Goal: Task Accomplishment & Management: Use online tool/utility

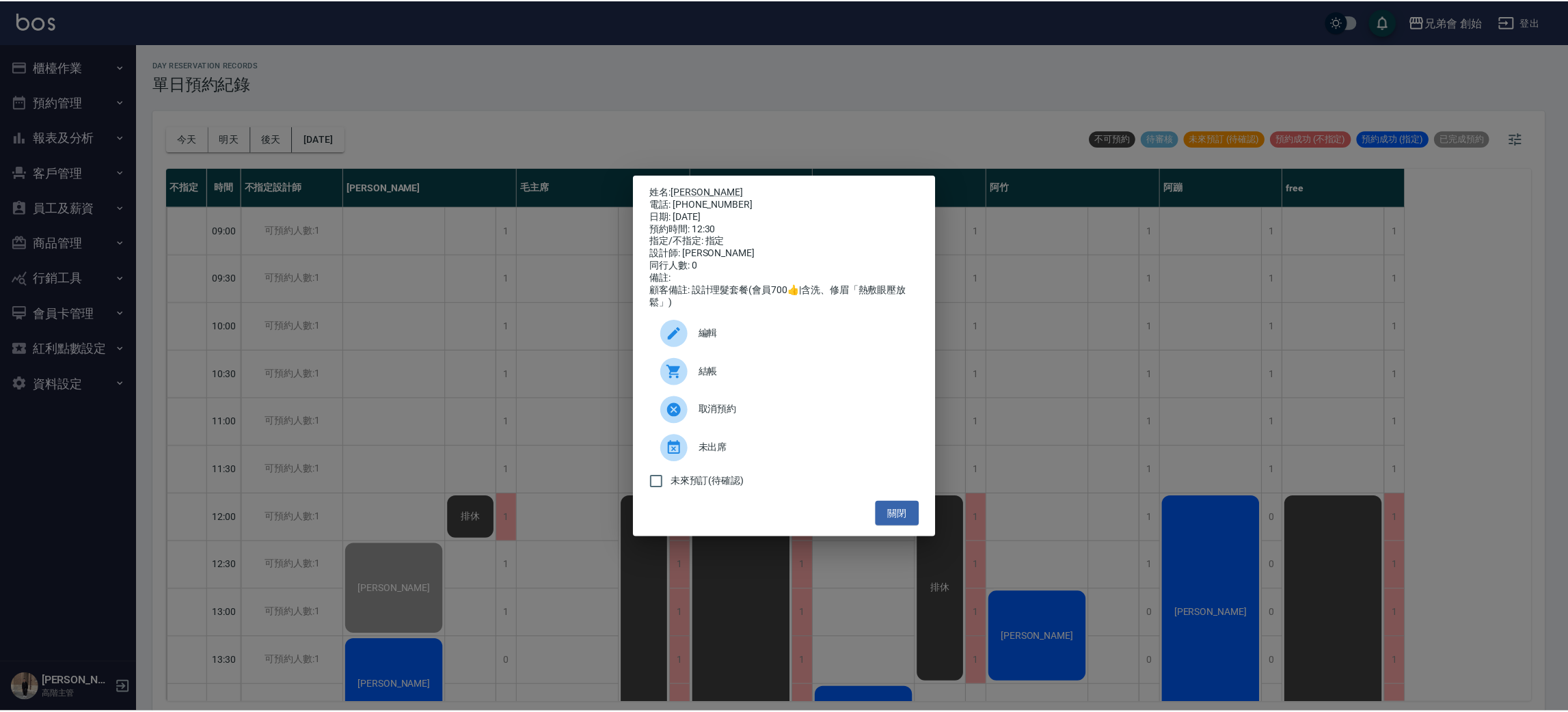
scroll to position [292, 0]
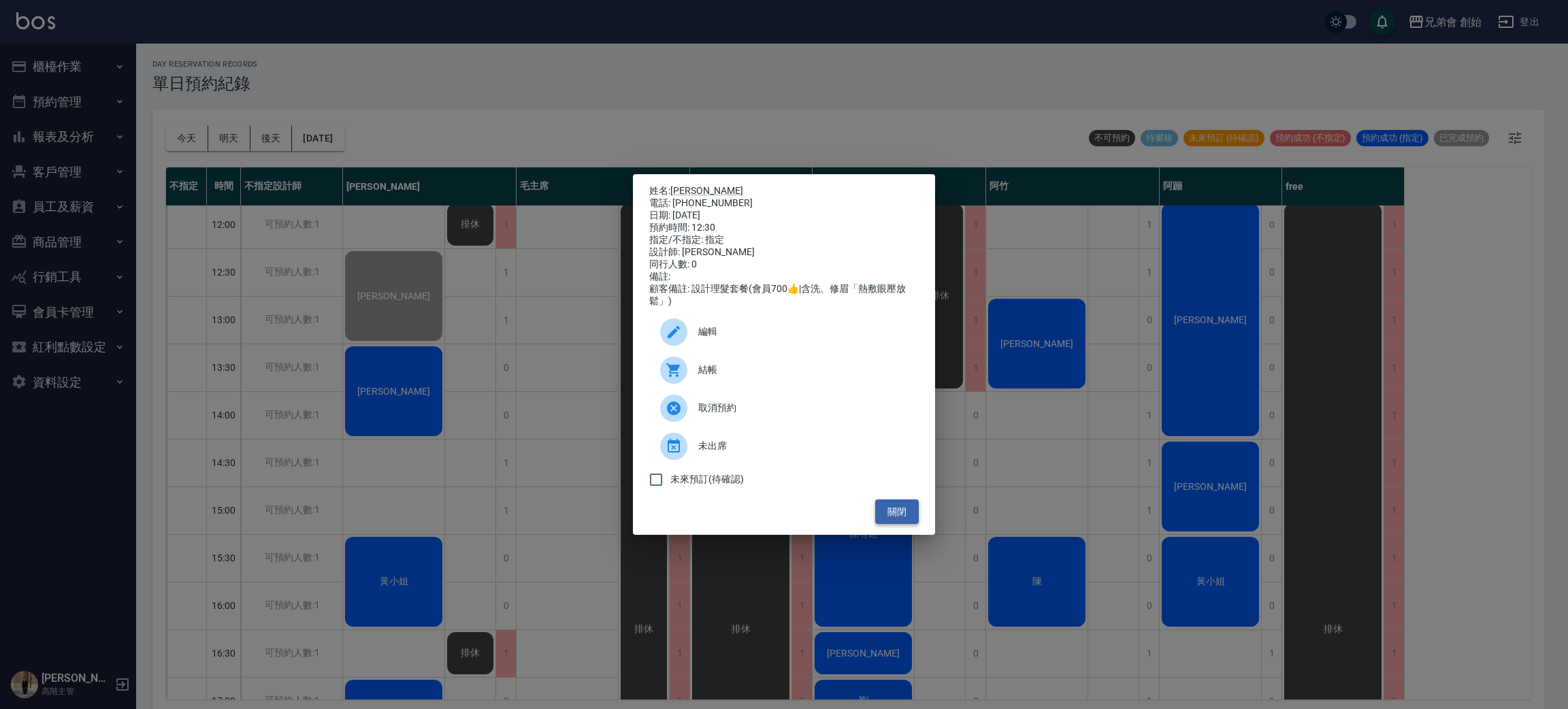
click at [912, 525] on button "關閉" at bounding box center [897, 512] width 43 height 25
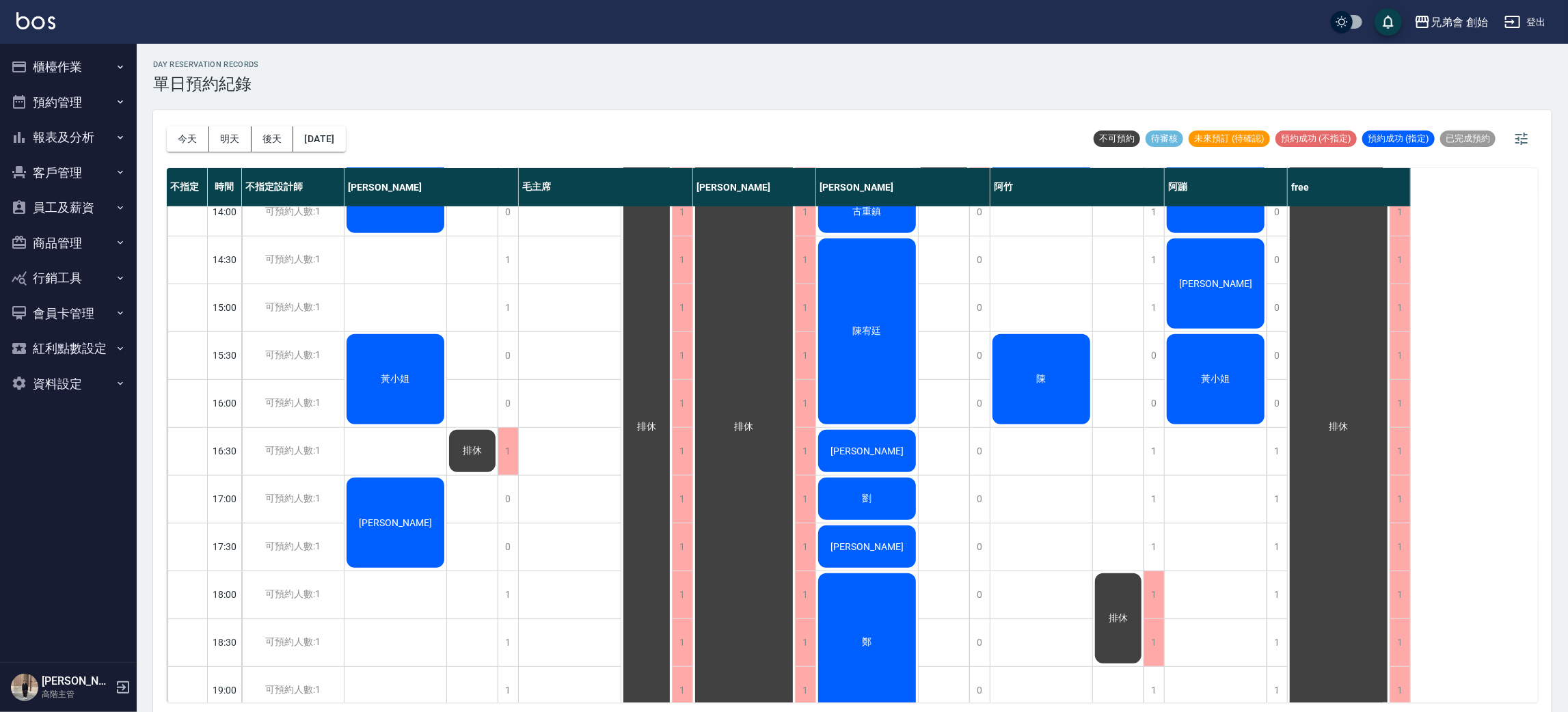
scroll to position [394, 0]
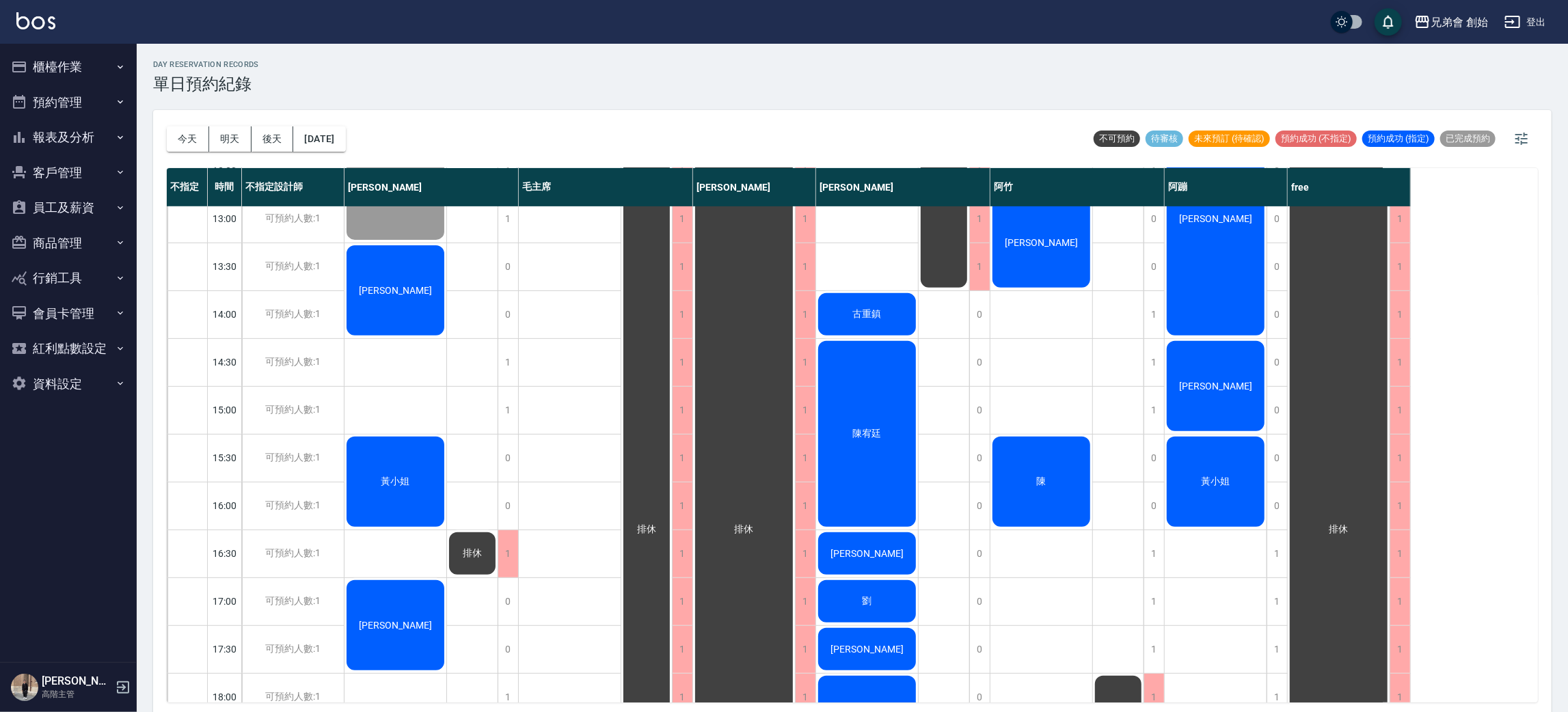
click at [393, 242] on div "黃小姐" at bounding box center [396, 195] width 102 height 94
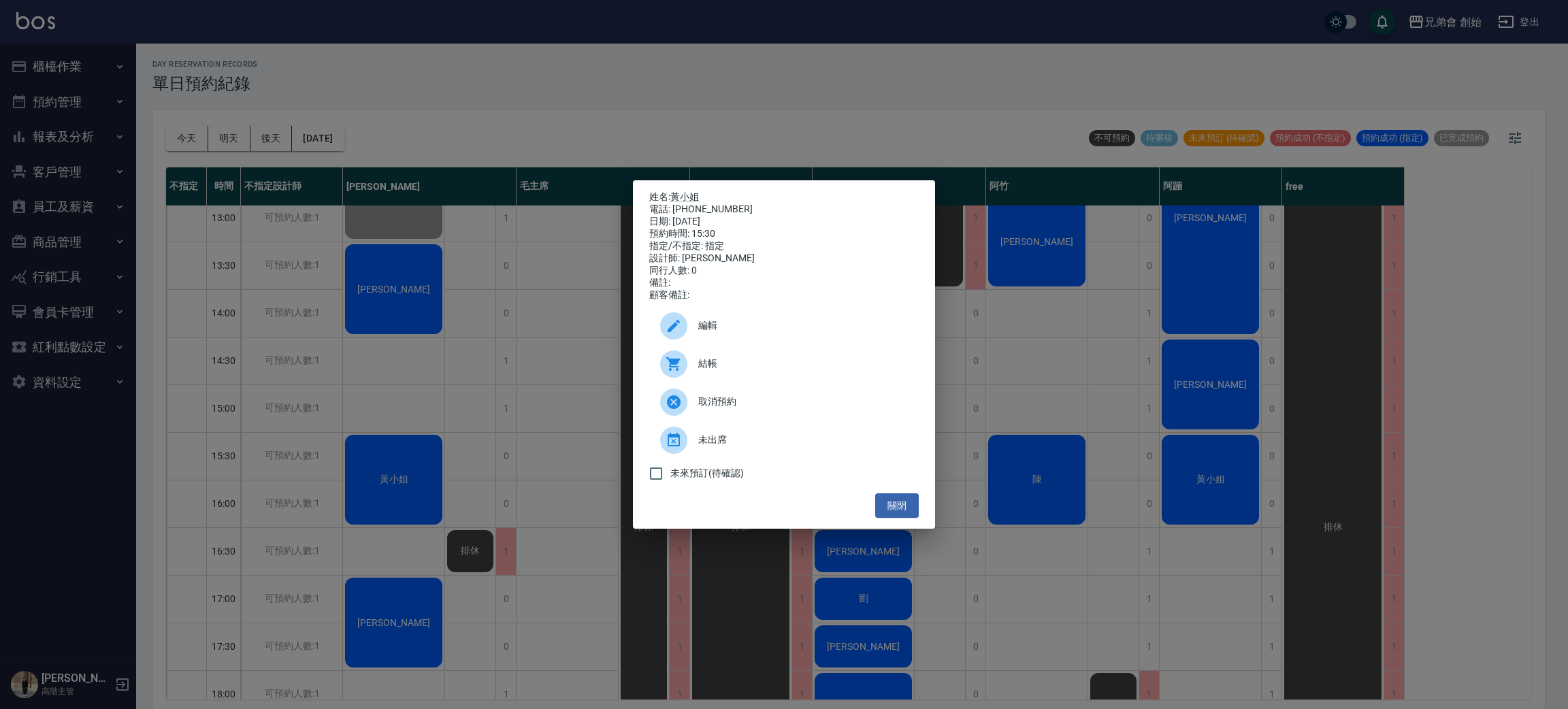
click at [571, 158] on div "姓名: 黃小姐 電話: [PHONE_NUMBER] 日期: [DATE] 預約時間: 15:30 指定/不指定: 指定 設計師: [PERSON_NAME]…" at bounding box center [784, 354] width 1568 height 709
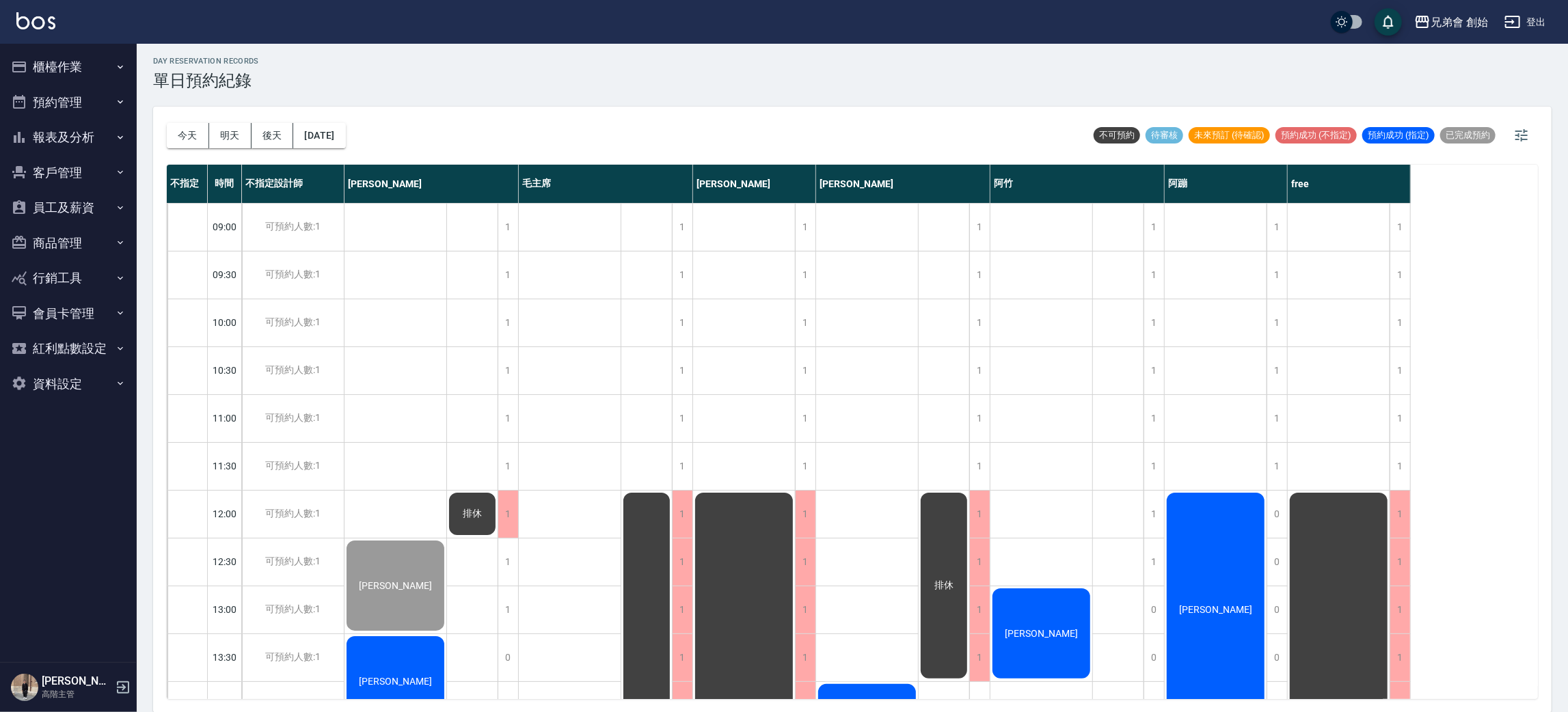
scroll to position [307, 0]
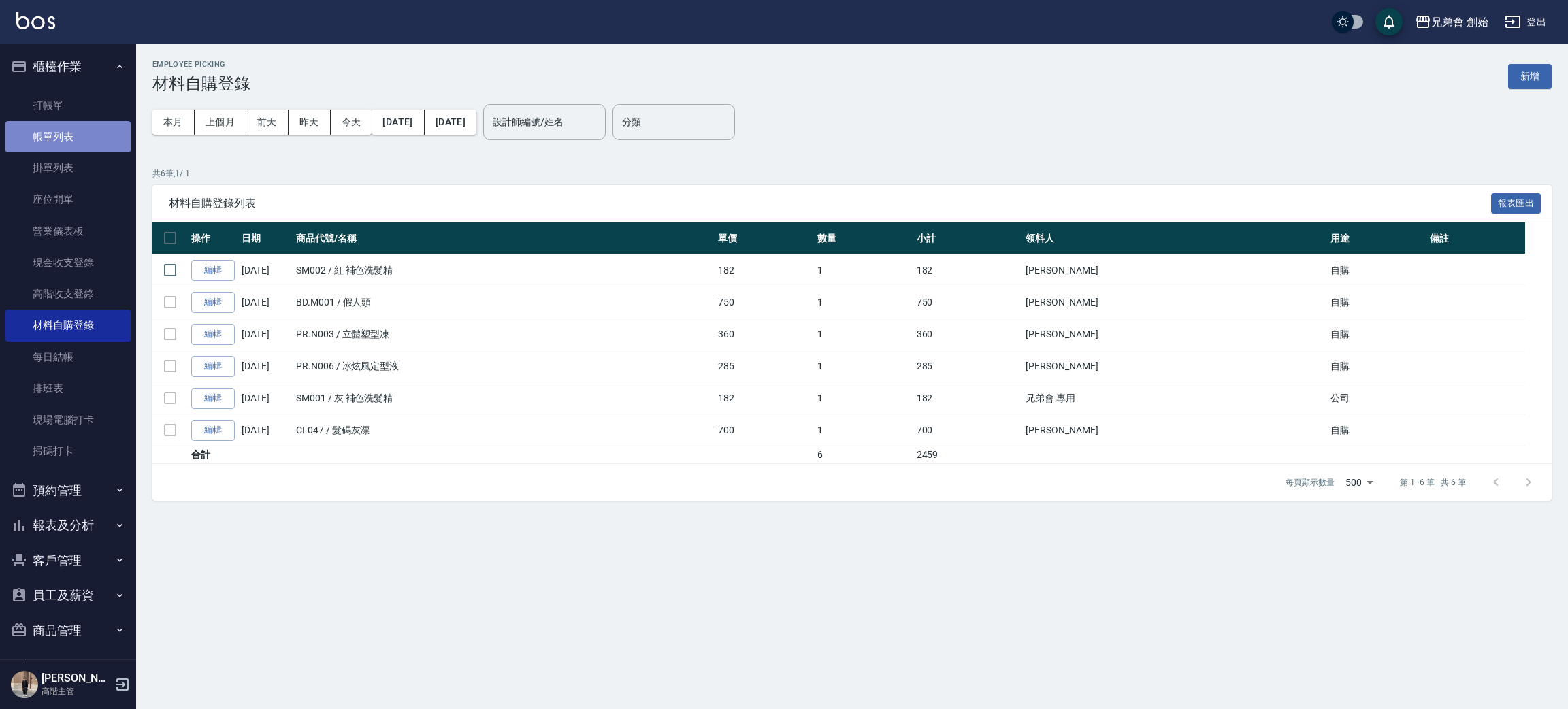
click at [84, 128] on link "帳單列表" at bounding box center [68, 137] width 125 height 31
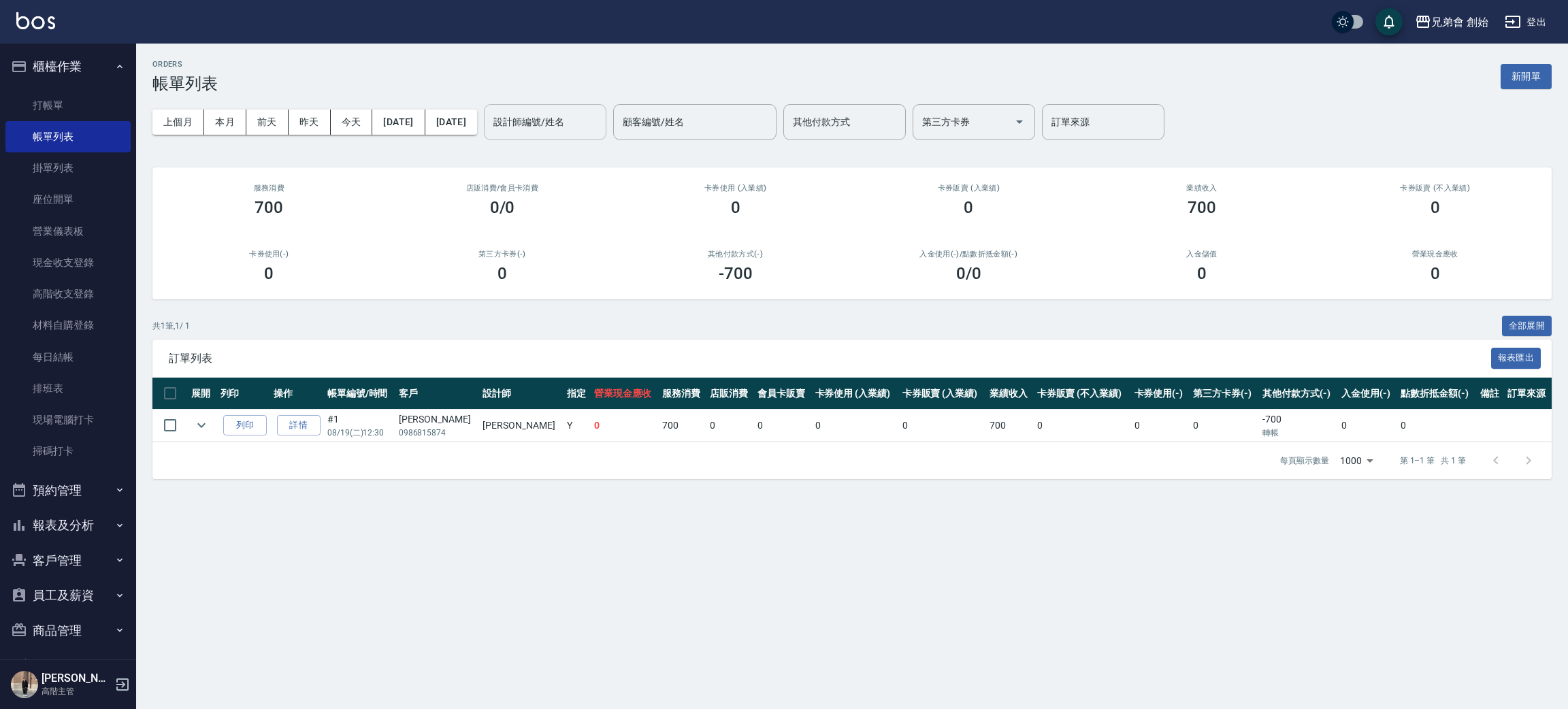
click at [566, 135] on div "設計師編號/姓名" at bounding box center [545, 122] width 122 height 36
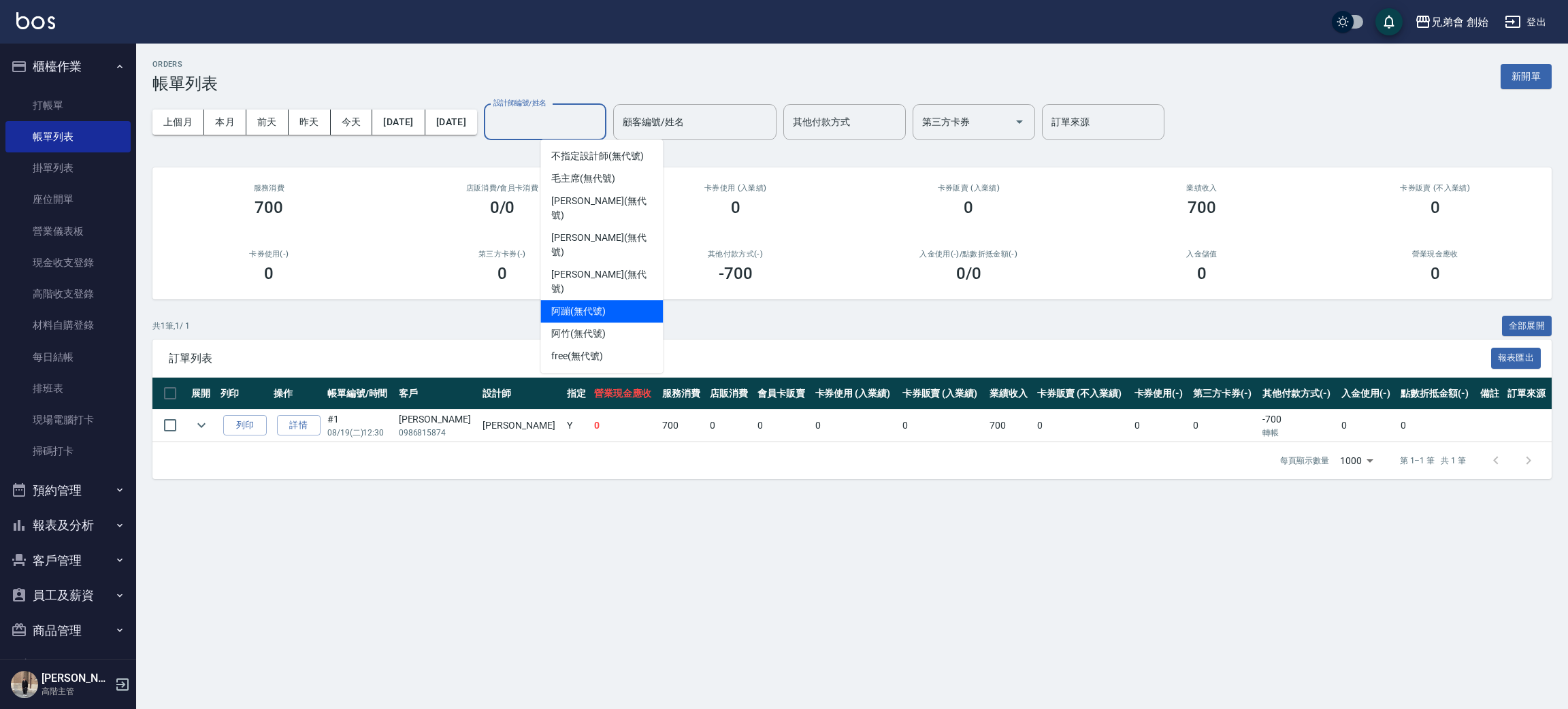
click at [617, 300] on div "阿蹦 (無代號)" at bounding box center [601, 311] width 122 height 22
type input "阿蹦(無代號)"
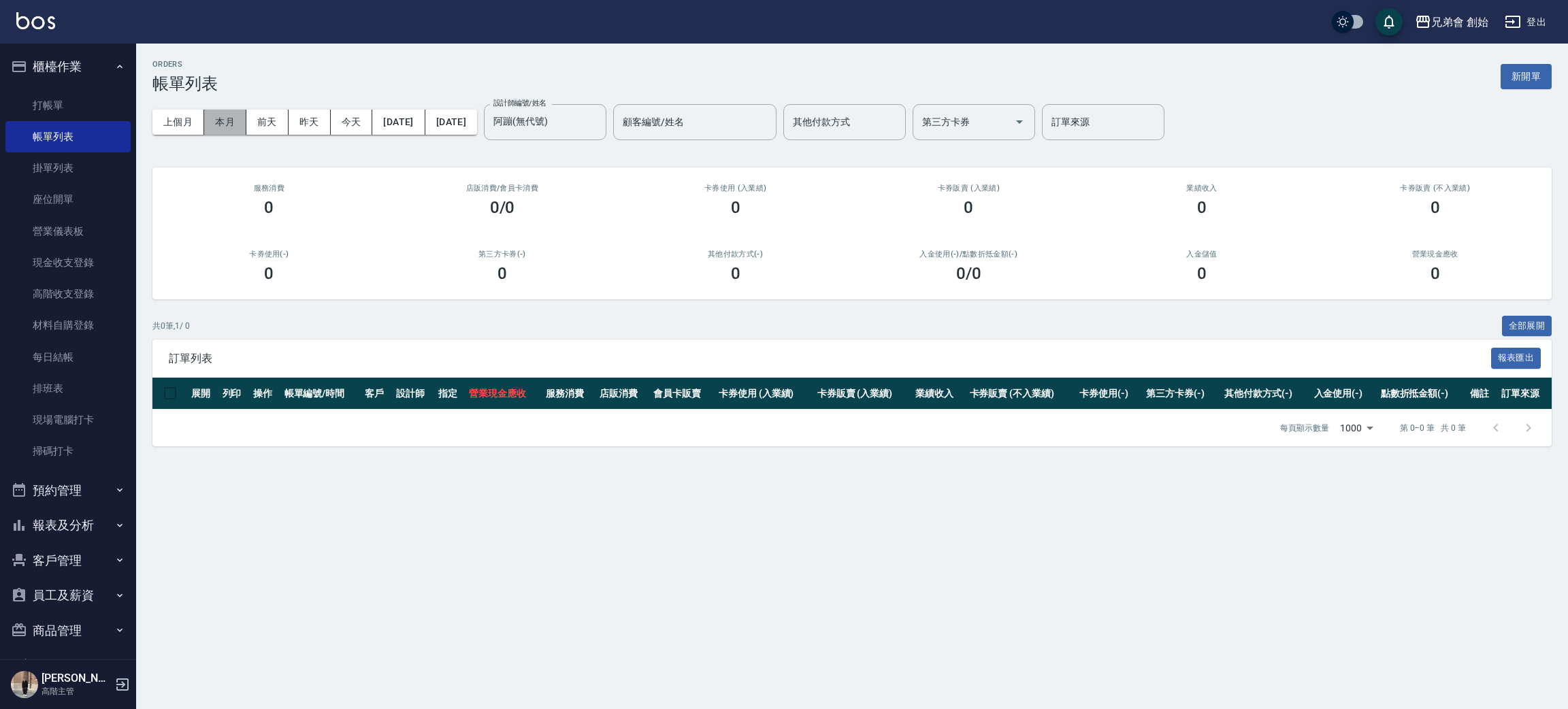
click at [228, 112] on button "本月" at bounding box center [225, 122] width 43 height 25
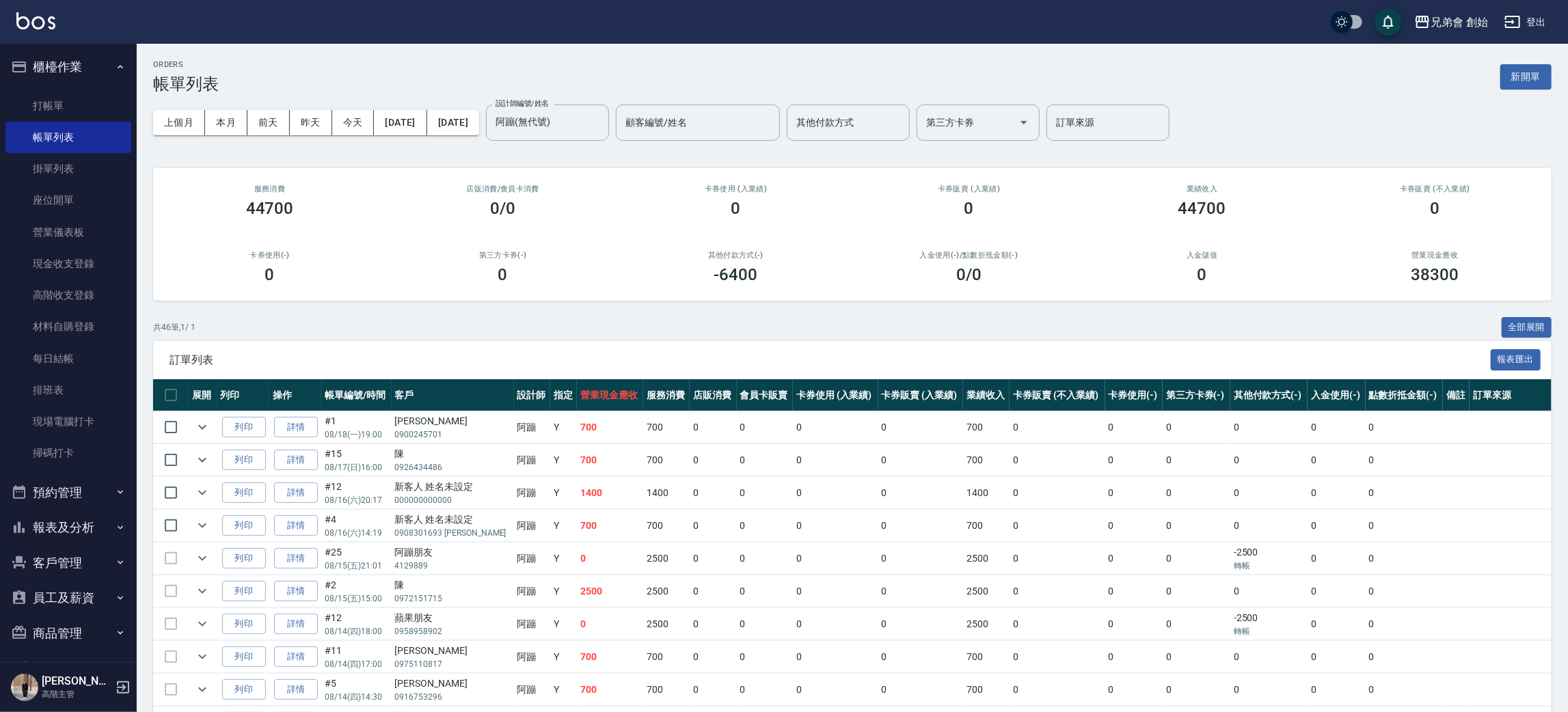
click at [99, 491] on button "預約管理" at bounding box center [68, 492] width 126 height 35
click at [73, 555] on link "單日預約紀錄" at bounding box center [68, 563] width 126 height 31
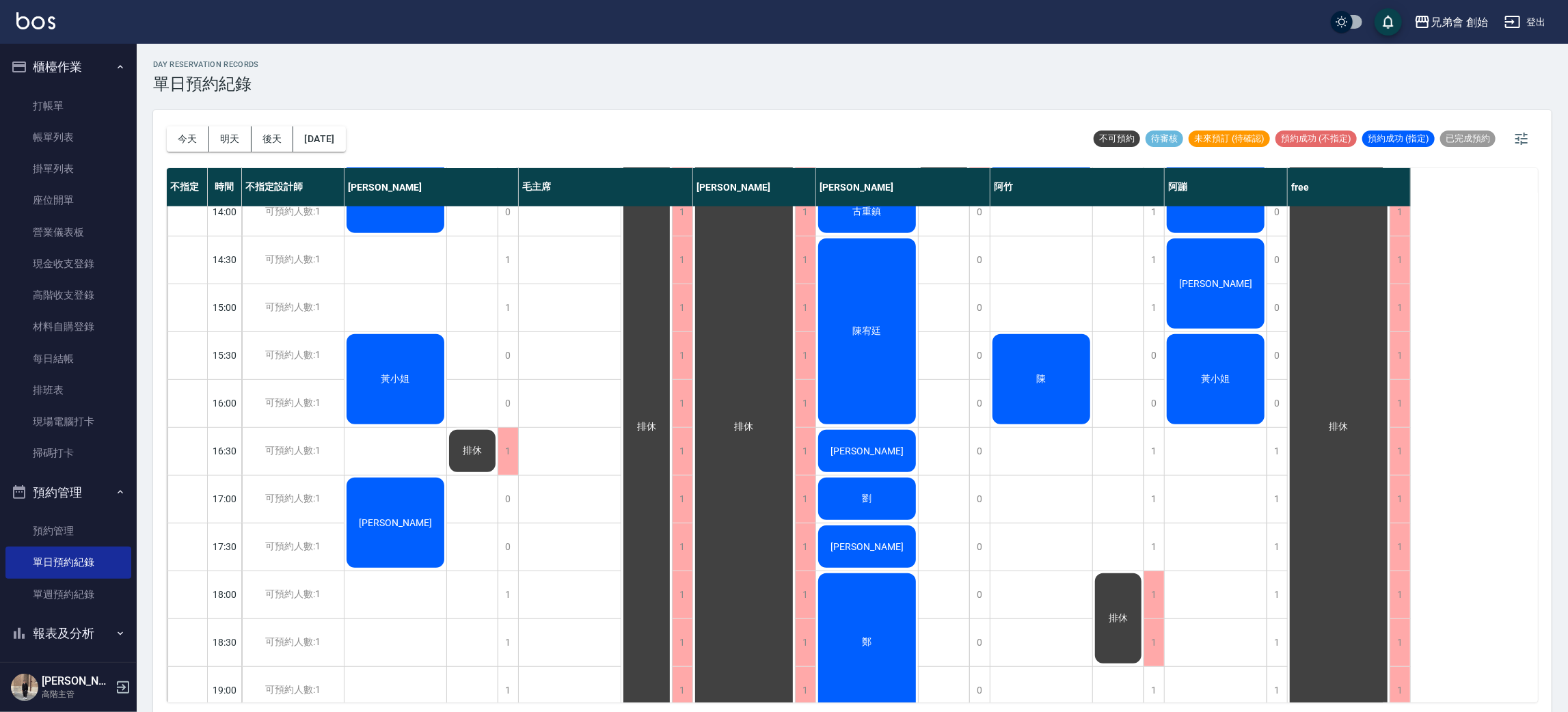
scroll to position [702, 0]
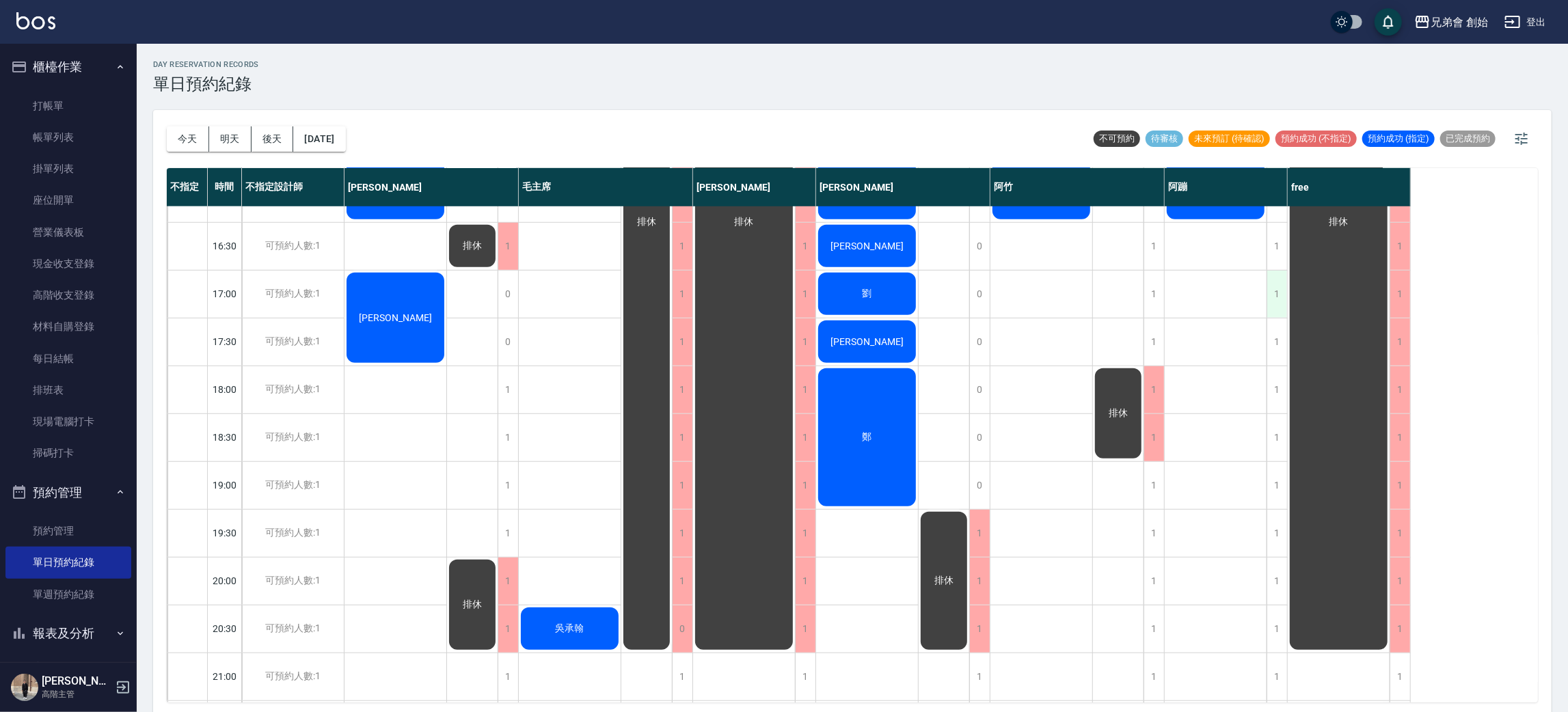
click at [1278, 289] on div "1" at bounding box center [1276, 294] width 20 height 47
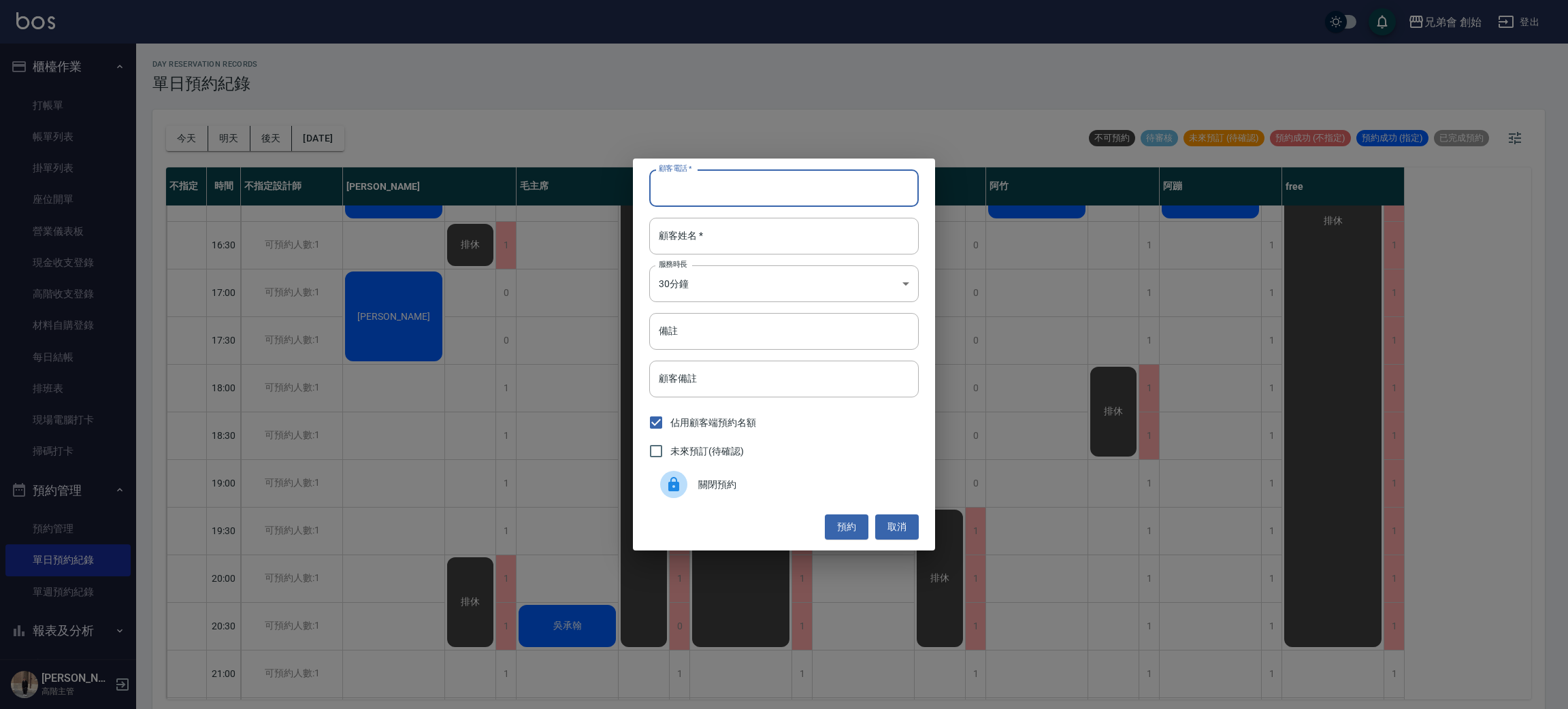
click at [832, 182] on input "顧客電話   *" at bounding box center [783, 187] width 269 height 37
type input "0918706688"
click at [835, 234] on input "顧客姓名   *" at bounding box center [783, 236] width 269 height 37
type input "為"
click at [838, 519] on button "預約" at bounding box center [846, 528] width 43 height 25
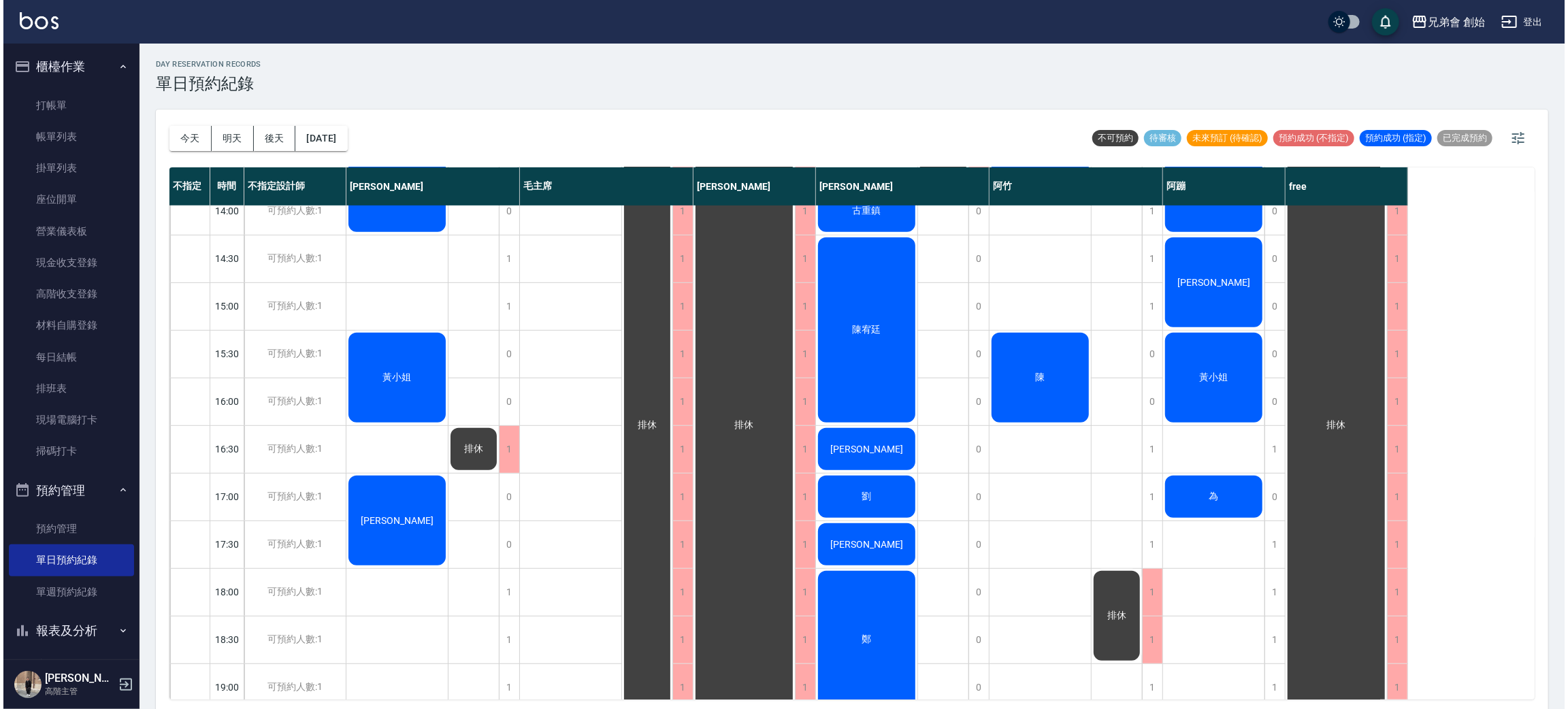
scroll to position [189, 0]
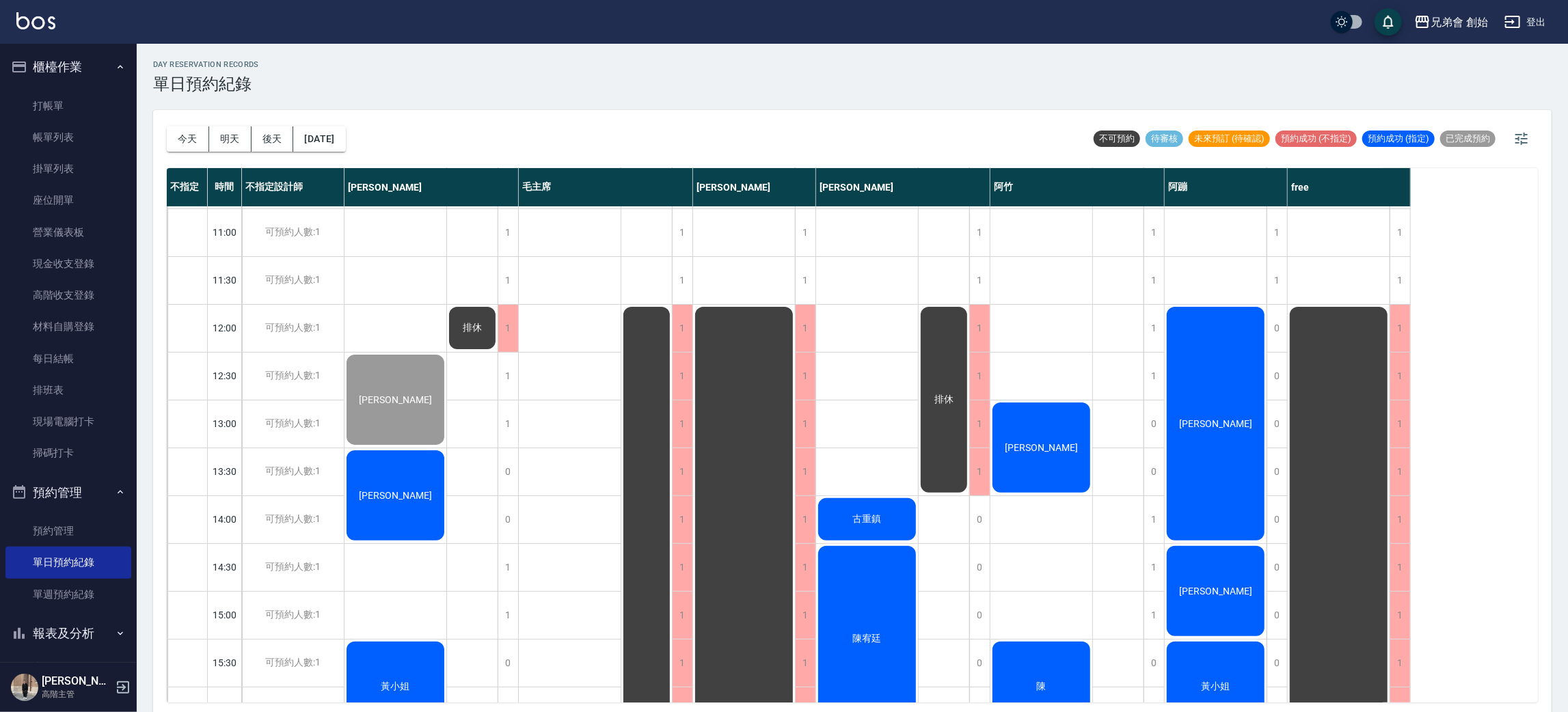
click at [585, 435] on div "吳承翰" at bounding box center [570, 711] width 103 height 1388
click at [1133, 385] on div "排休" at bounding box center [1118, 711] width 51 height 1388
click at [447, 412] on div "[PERSON_NAME]" at bounding box center [396, 400] width 102 height 94
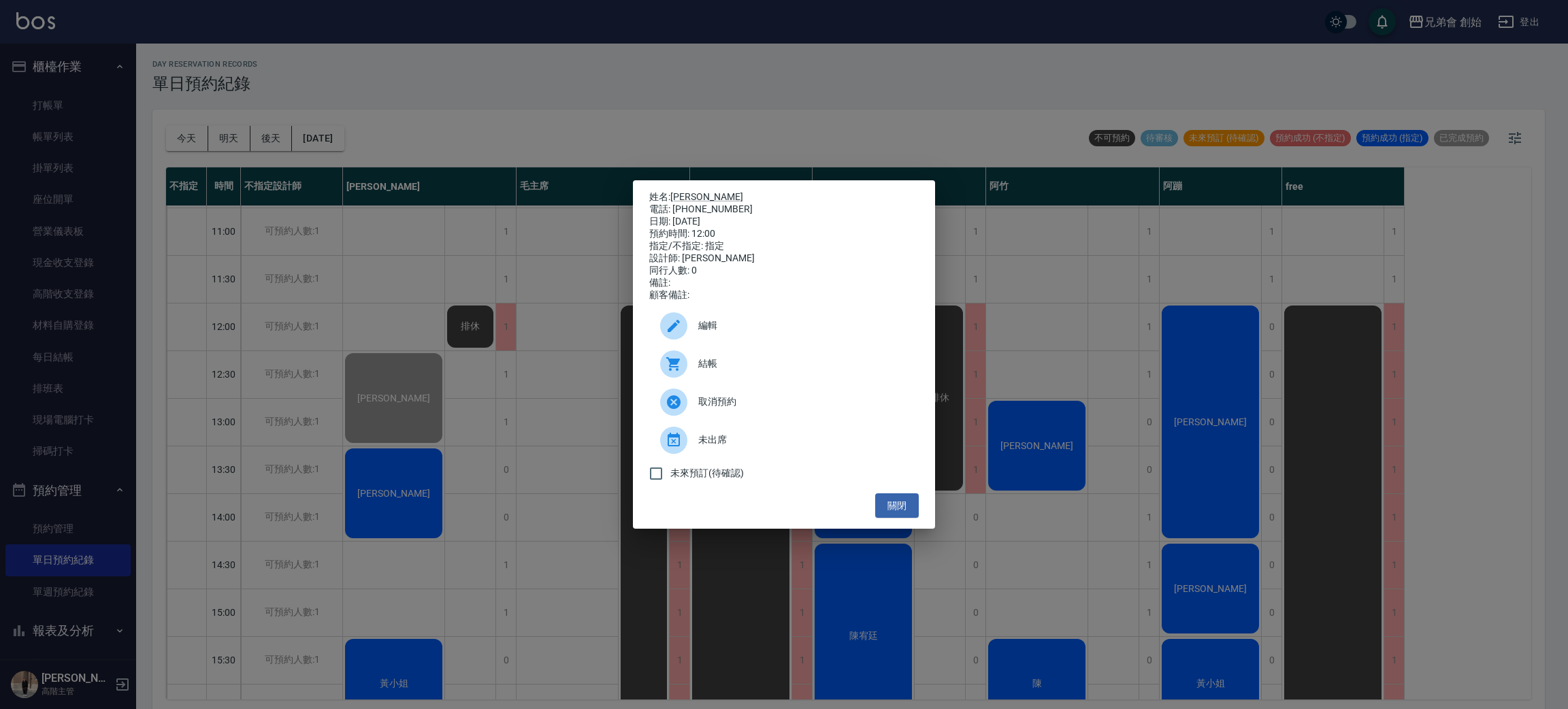
click at [861, 355] on div "結帳" at bounding box center [783, 363] width 269 height 38
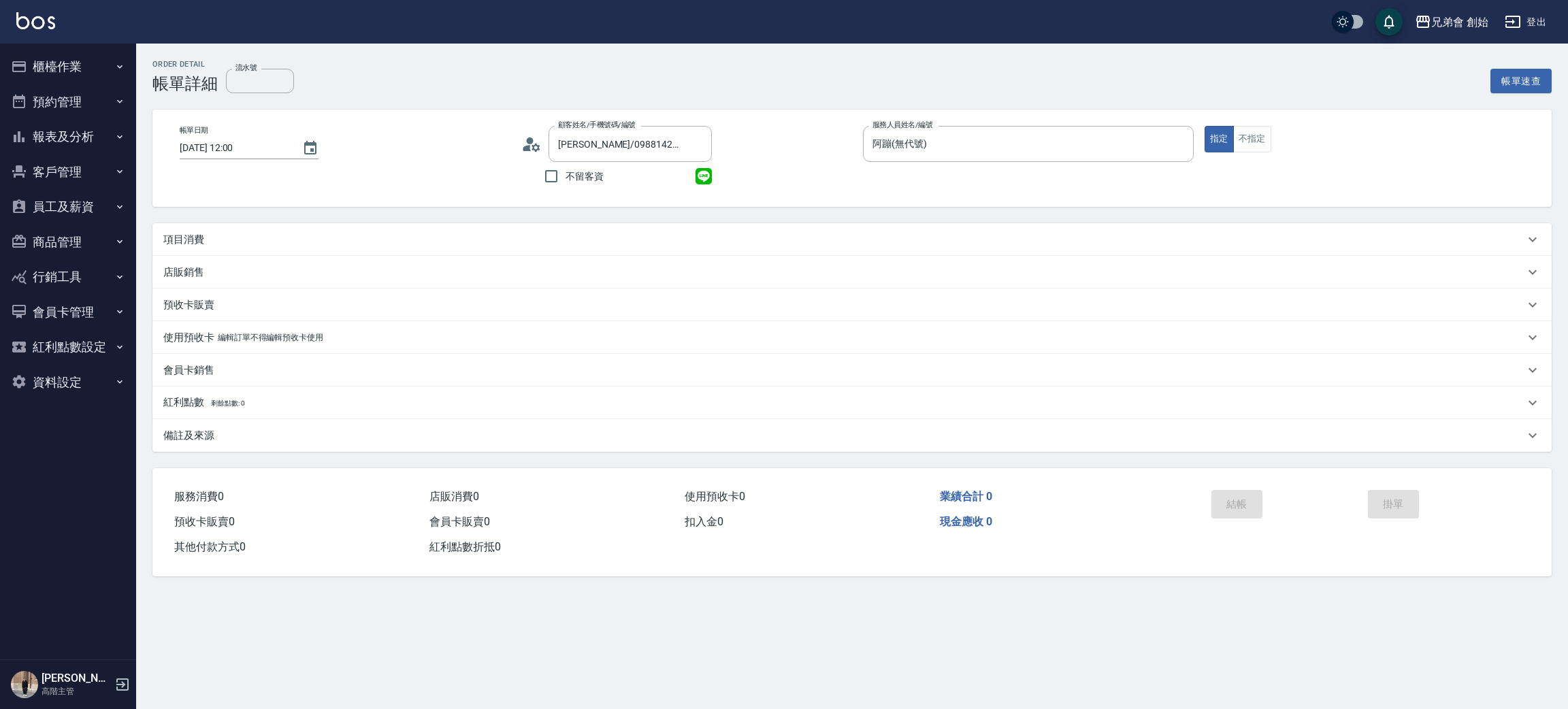
click at [187, 237] on p "項目消費" at bounding box center [184, 240] width 41 height 14
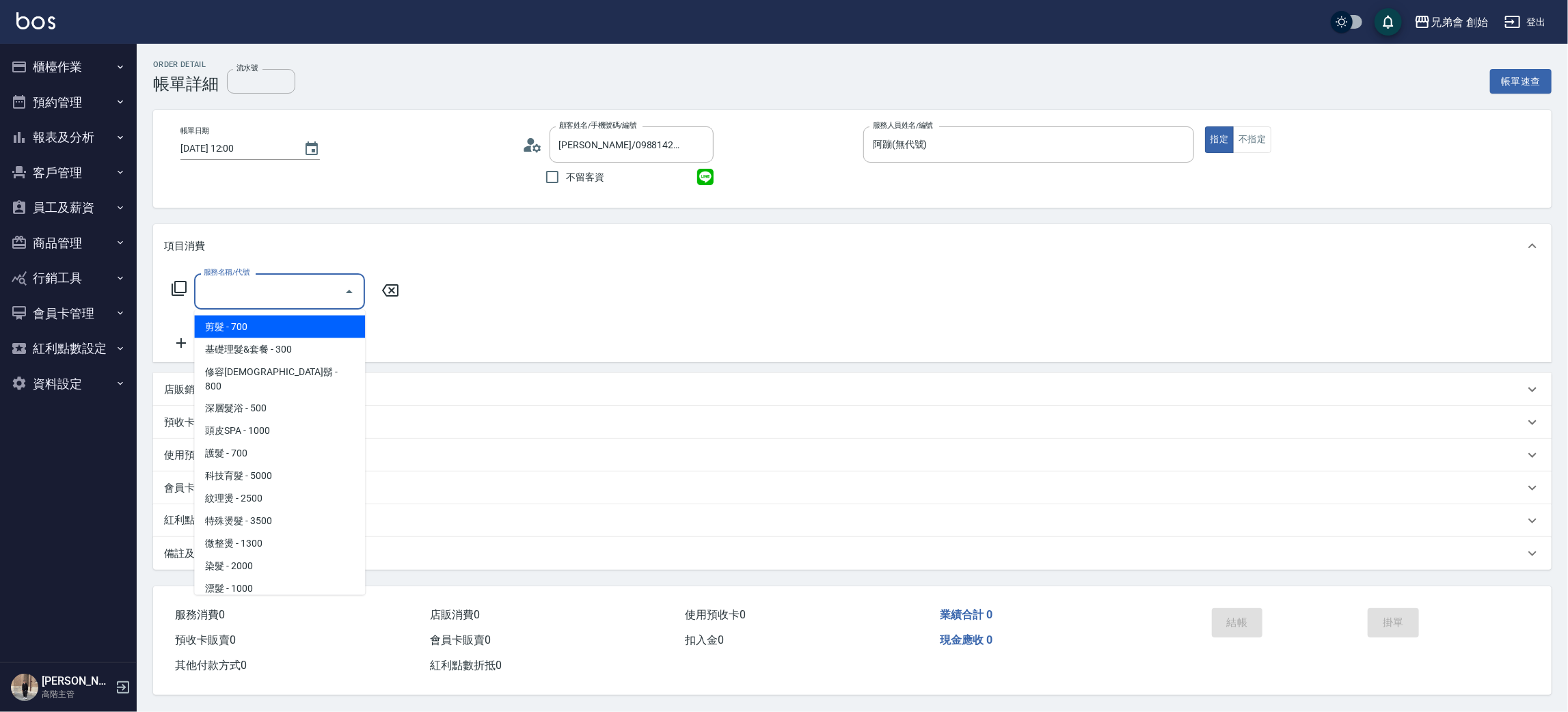
drag, startPoint x: 251, startPoint y: 298, endPoint x: 252, endPoint y: 305, distance: 7.1
click at [253, 295] on input "服務名稱/代號" at bounding box center [269, 292] width 138 height 24
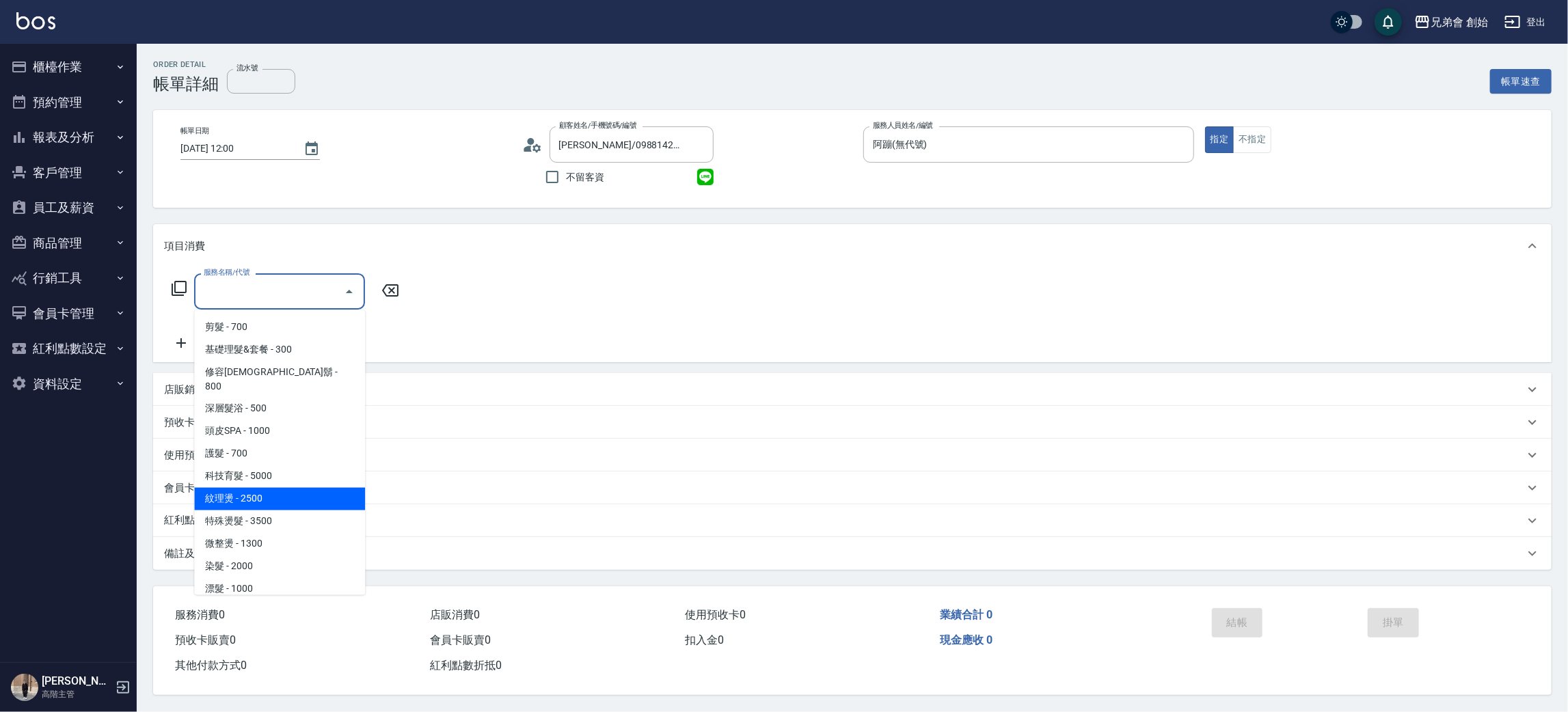
click at [301, 490] on span "紋理燙 - 2500" at bounding box center [280, 499] width 171 height 22
type input "紋理燙(D01)"
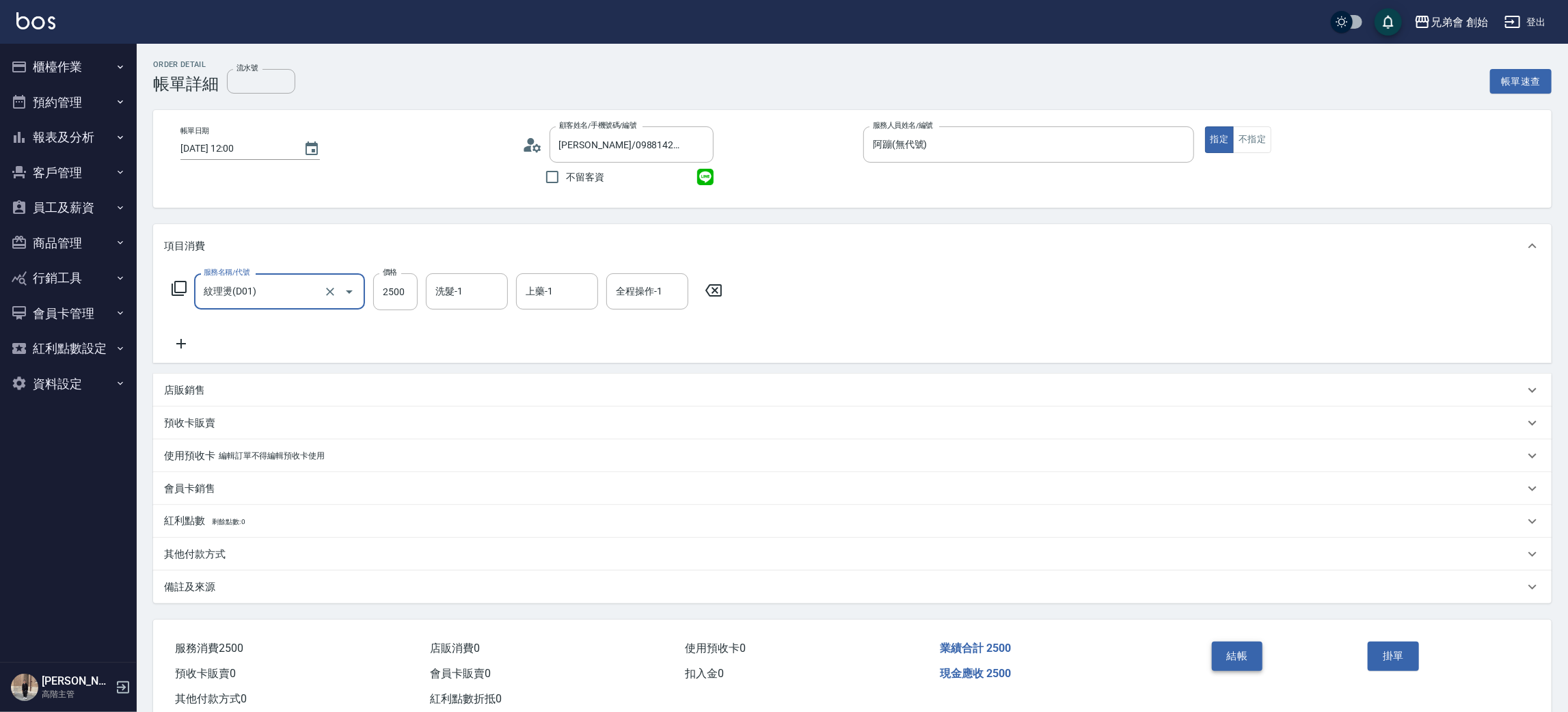
click at [1233, 650] on button "結帳" at bounding box center [1237, 656] width 51 height 28
